Goal: Transaction & Acquisition: Purchase product/service

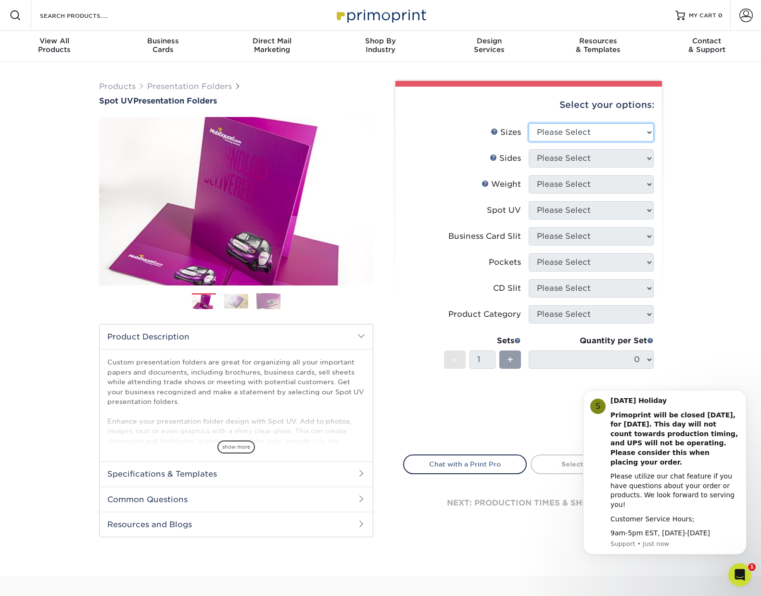
select select "9.00x12.00"
click option "9" x 12"" at bounding box center [0, 0] width 0 height 0
click at [746, 396] on icon "Dismiss notification" at bounding box center [744, 392] width 5 height 5
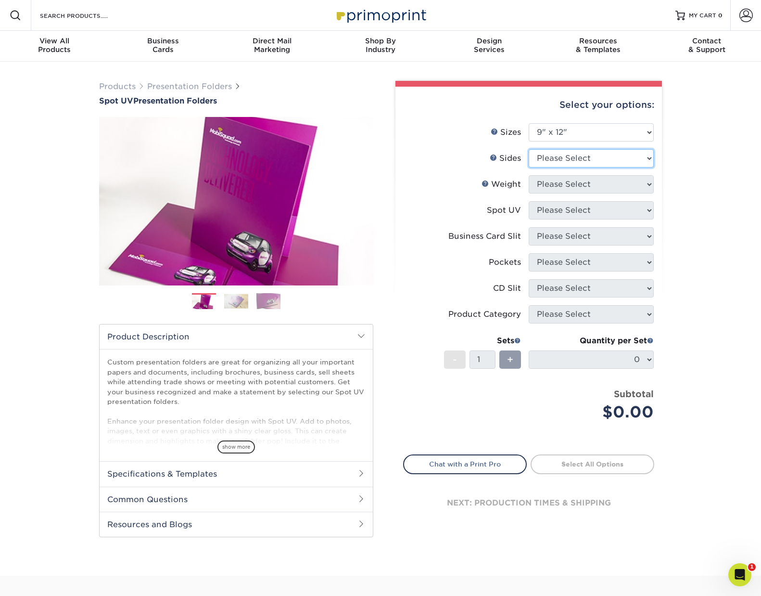
select select "32d3c223-f82c-492b-b915-ba065a00862f"
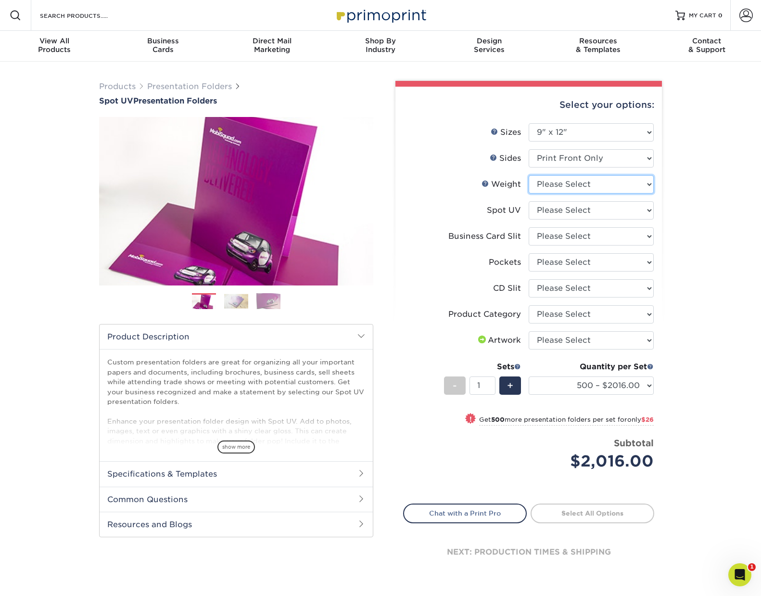
select select "16PT"
select select "1"
select select "8e249328-dfb3-4e9a-9503-f178185f32c5"
click option "On Right (Back) Pocket - Horizontal" at bounding box center [0, 0] width 0 height 0
select select "e8427203-e3c7-4640-a4e8-bae00c228d98"
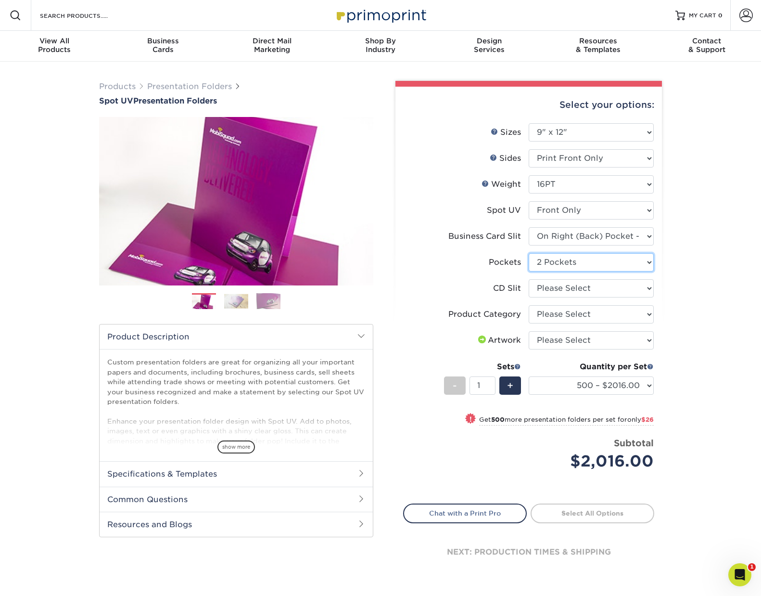
click option "2 Pockets" at bounding box center [0, 0] width 0 height 0
select select "a092264a-7428-4d8e-b024-417dbebc6e25"
click option "No CD Slit" at bounding box center [0, 0] width 0 height 0
select select "57f7a581-ec4a-49d7-930d-eb044a1d12ac"
click option "Presentation Folders" at bounding box center [0, 0] width 0 height 0
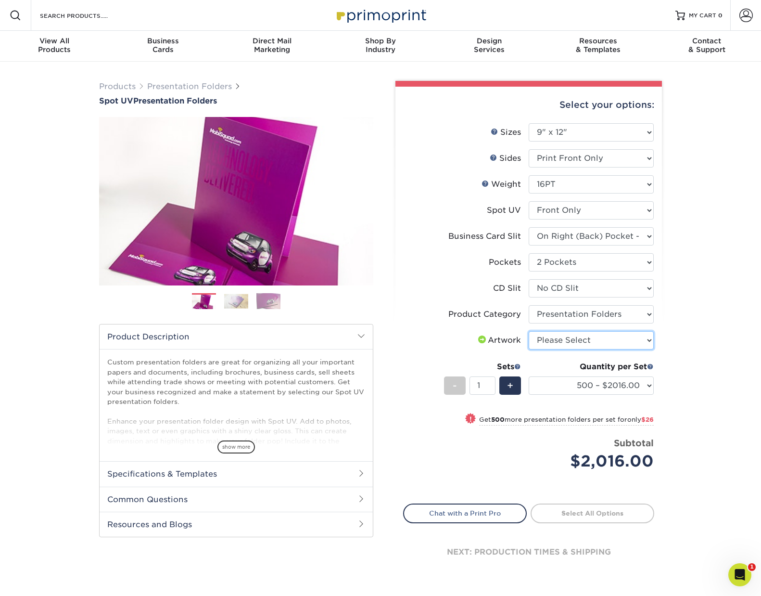
select select "upload"
click option "I will upload files" at bounding box center [0, 0] width 0 height 0
click at [704, 373] on div "Products Presentation Folders Spot UV Presentation Folders Previous Next" at bounding box center [380, 339] width 761 height 554
